Goal: Transaction & Acquisition: Subscribe to service/newsletter

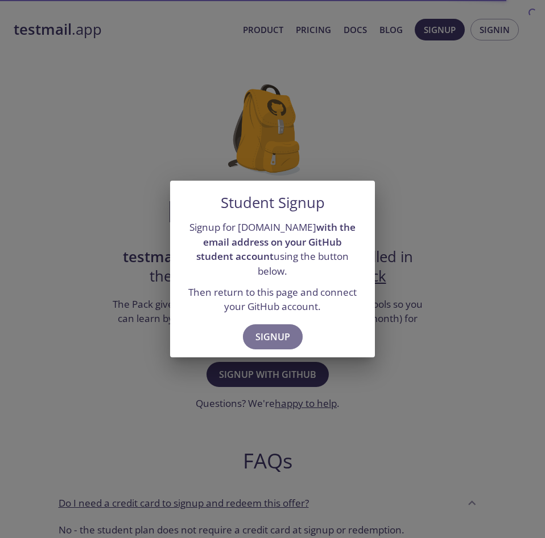
click at [269, 329] on span "Signup" at bounding box center [273, 337] width 35 height 16
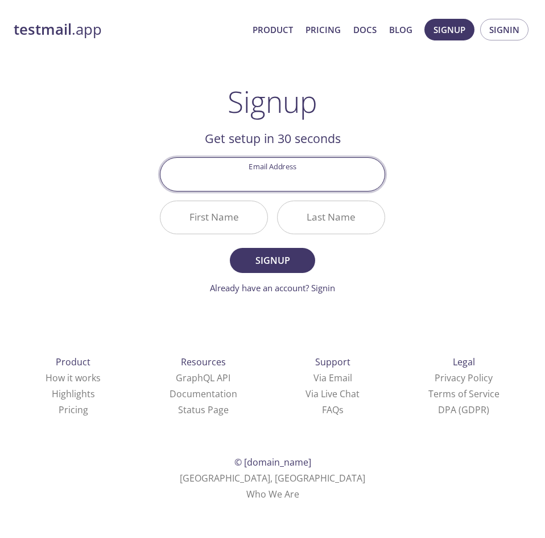
click at [259, 171] on input "Email Address" at bounding box center [273, 174] width 224 height 32
type input "[EMAIL_ADDRESS][DOMAIN_NAME]"
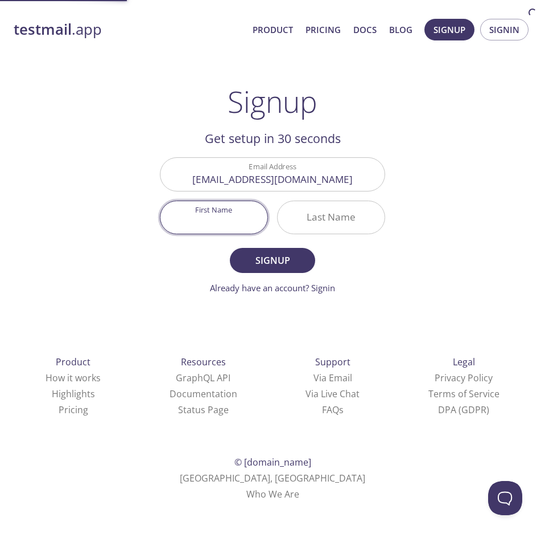
click at [202, 220] on input "First Name" at bounding box center [214, 217] width 107 height 32
type input "George"
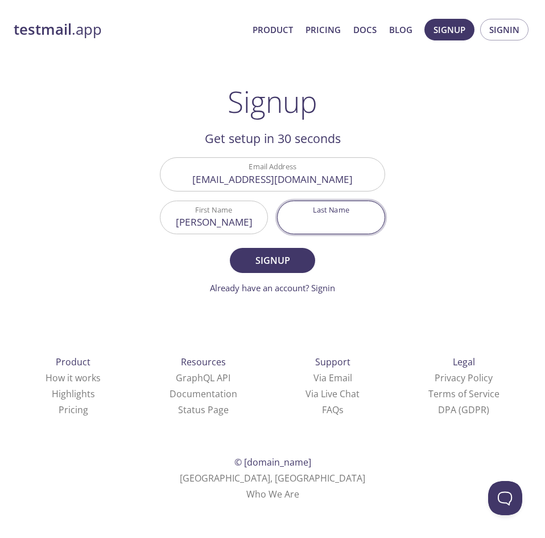
click at [328, 226] on input "Last Name" at bounding box center [331, 217] width 107 height 32
type input "Arhin-Bonnah"
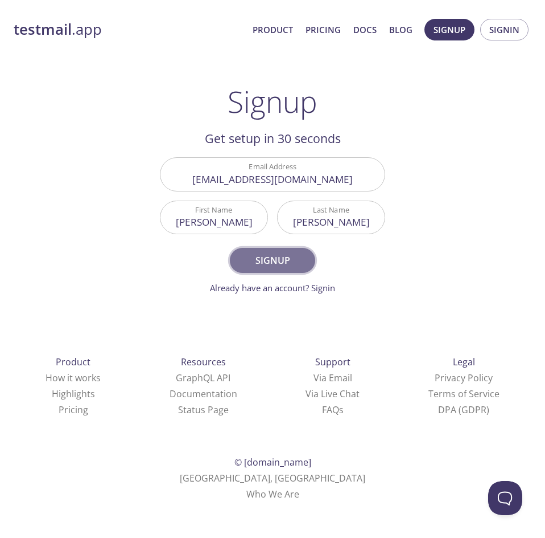
click at [274, 259] on span "Signup" at bounding box center [273, 260] width 60 height 16
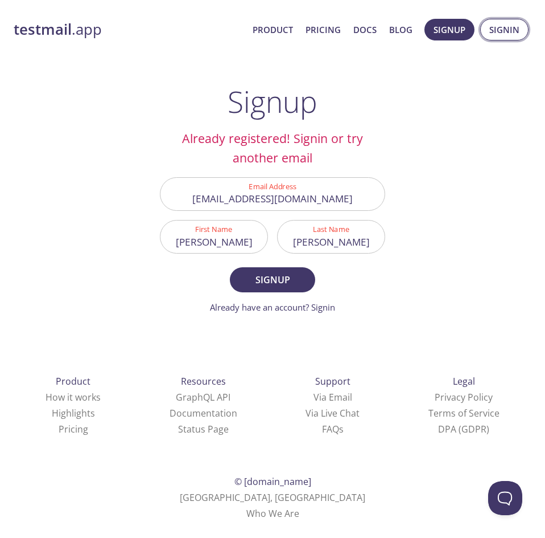
click at [514, 31] on span "Signin" at bounding box center [505, 29] width 30 height 15
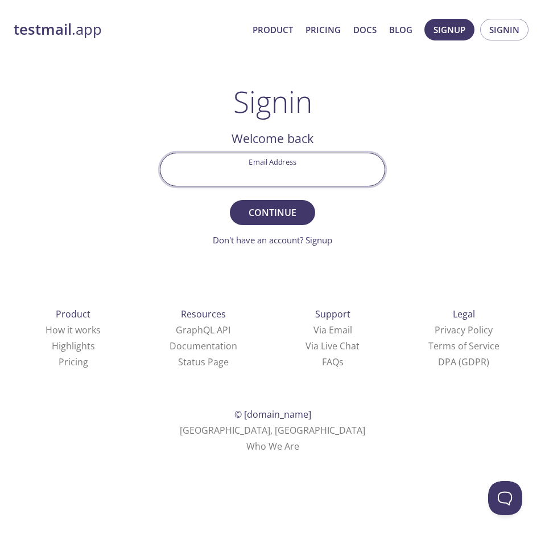
click at [272, 166] on input "Email Address" at bounding box center [273, 169] width 224 height 32
type input "[EMAIL_ADDRESS][DOMAIN_NAME]"
click at [267, 209] on span "Continue" at bounding box center [273, 212] width 60 height 16
click at [266, 175] on input "Signin Security Code" at bounding box center [273, 169] width 224 height 32
click at [250, 170] on input "Signin Security Code" at bounding box center [273, 169] width 224 height 32
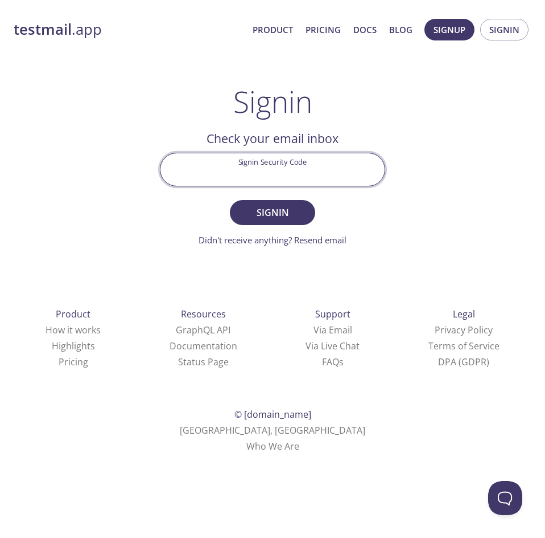
paste input "K3CEJ3T"
type input "K3CEJ3T"
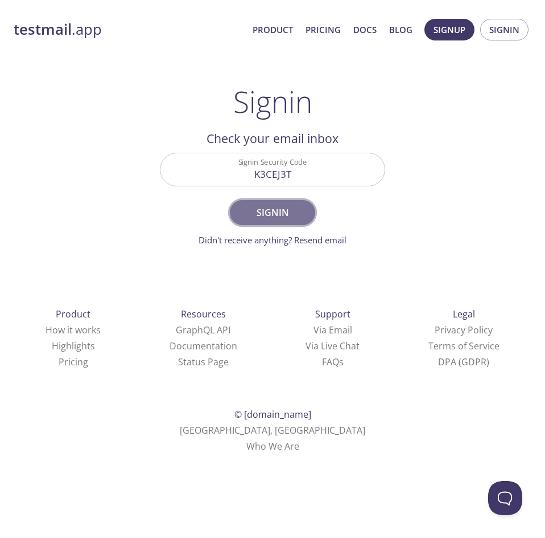
click at [280, 218] on span "Signin" at bounding box center [273, 212] width 60 height 16
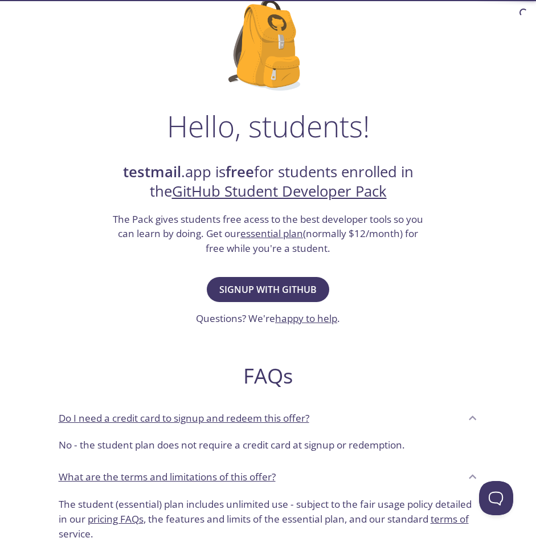
scroll to position [89, 0]
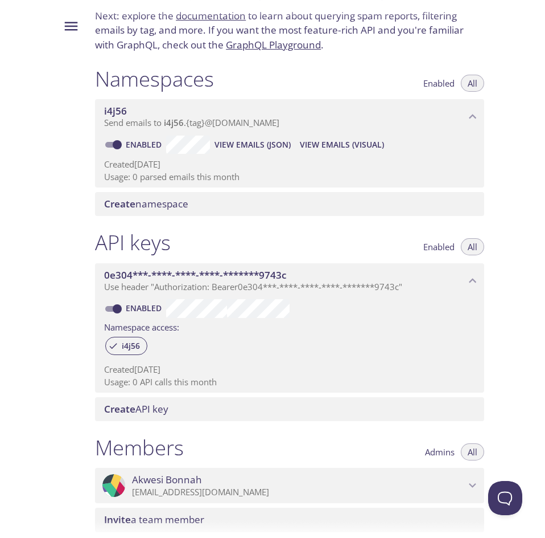
scroll to position [71, 0]
